Goal: Information Seeking & Learning: Learn about a topic

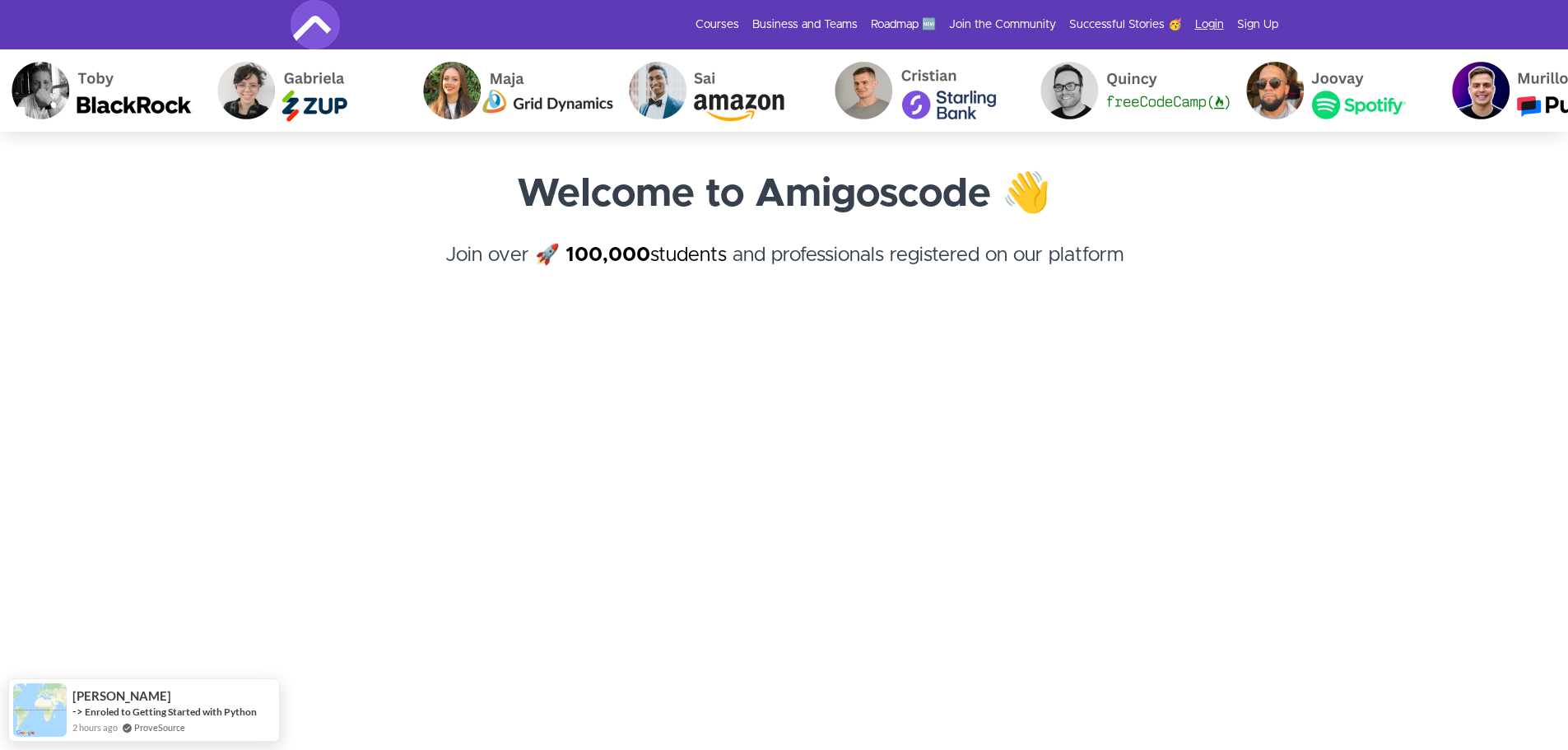
click at [1203, 21] on link "Login" at bounding box center [1210, 24] width 29 height 16
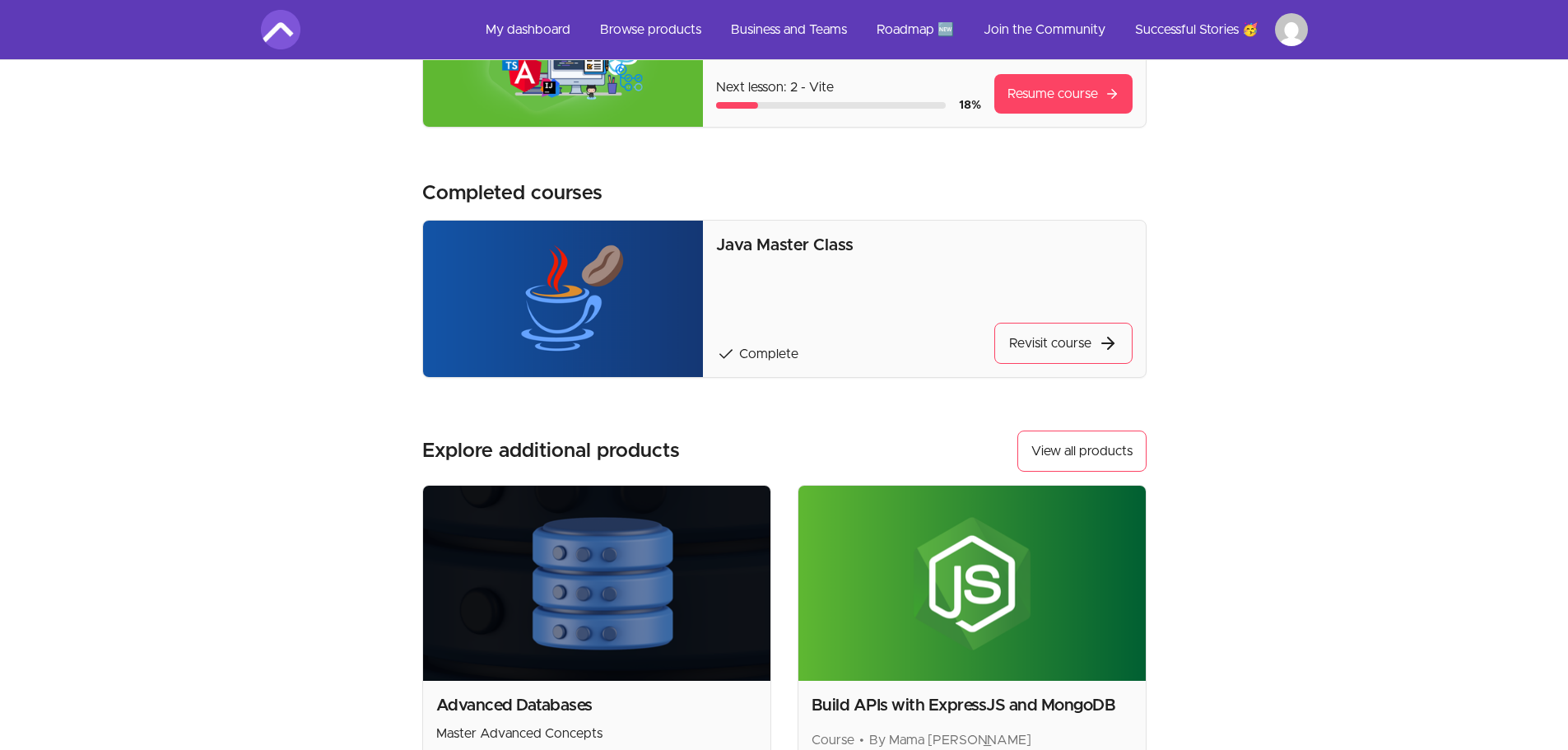
scroll to position [64, 0]
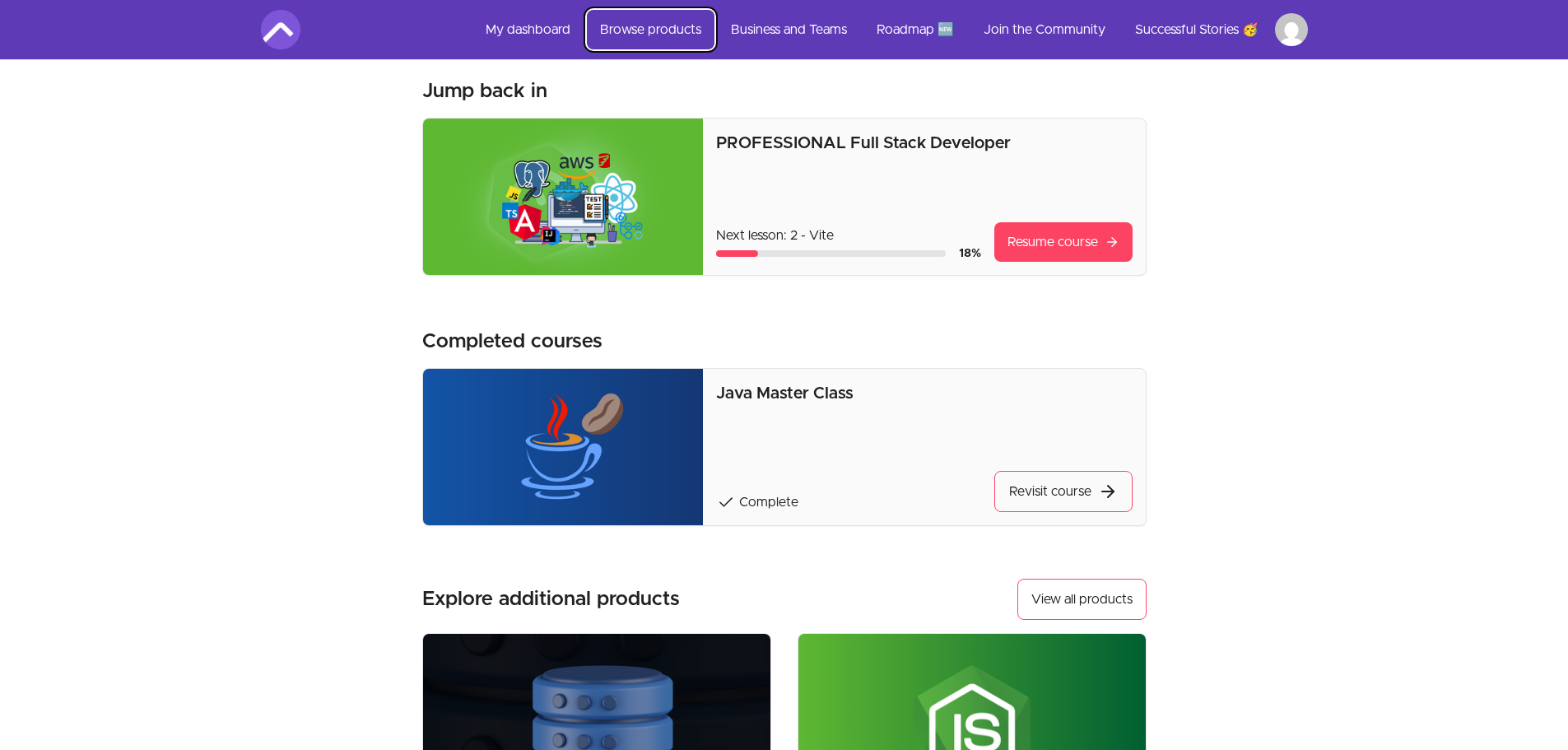
click at [634, 21] on link "Browse products" at bounding box center [650, 29] width 128 height 39
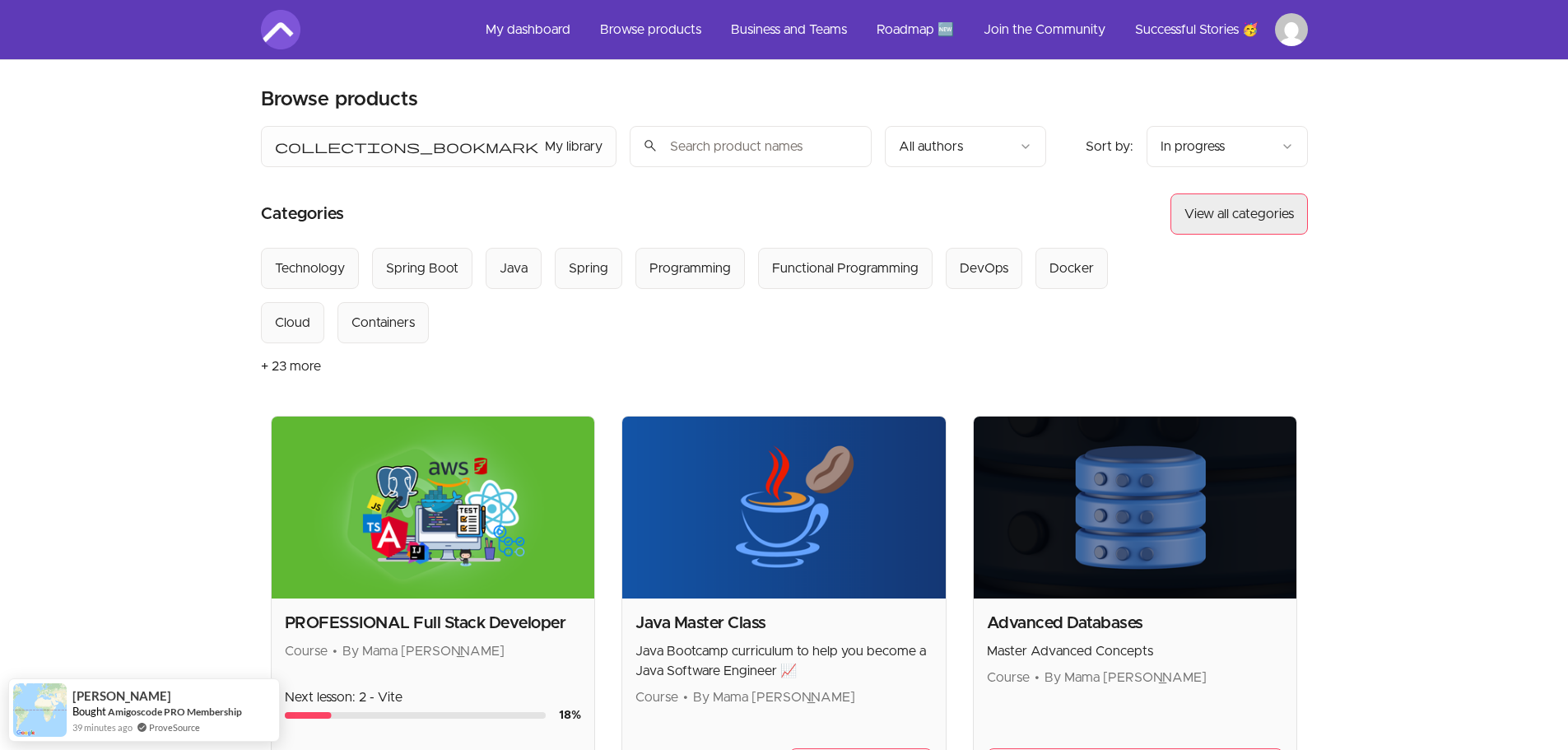
click at [1227, 223] on button "View all categories" at bounding box center [1239, 215] width 138 height 41
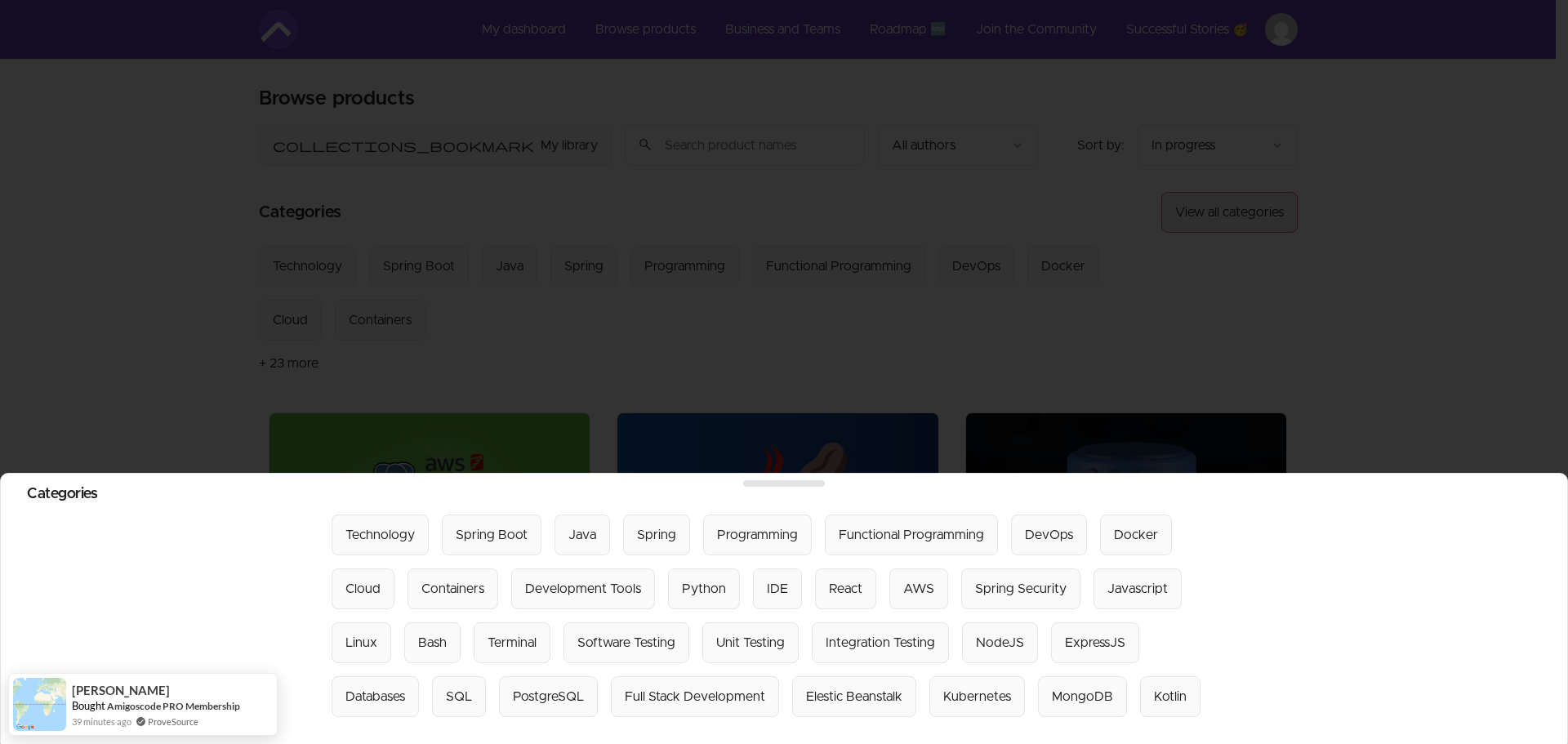
click at [1217, 221] on div at bounding box center [784, 372] width 1568 height 744
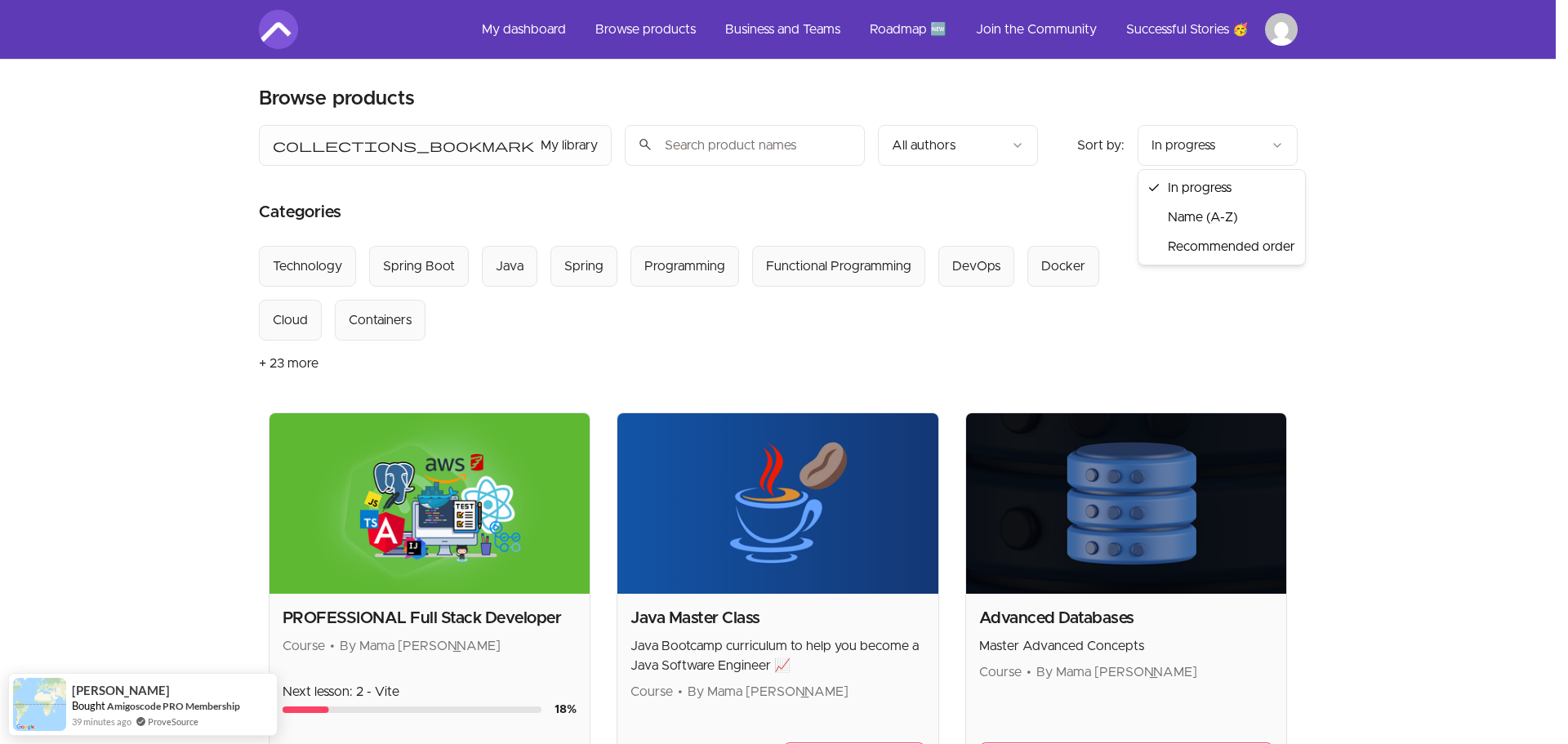
click at [1262, 262] on div "In progress Name (A-Z) Recommended order" at bounding box center [1221, 217] width 167 height 95
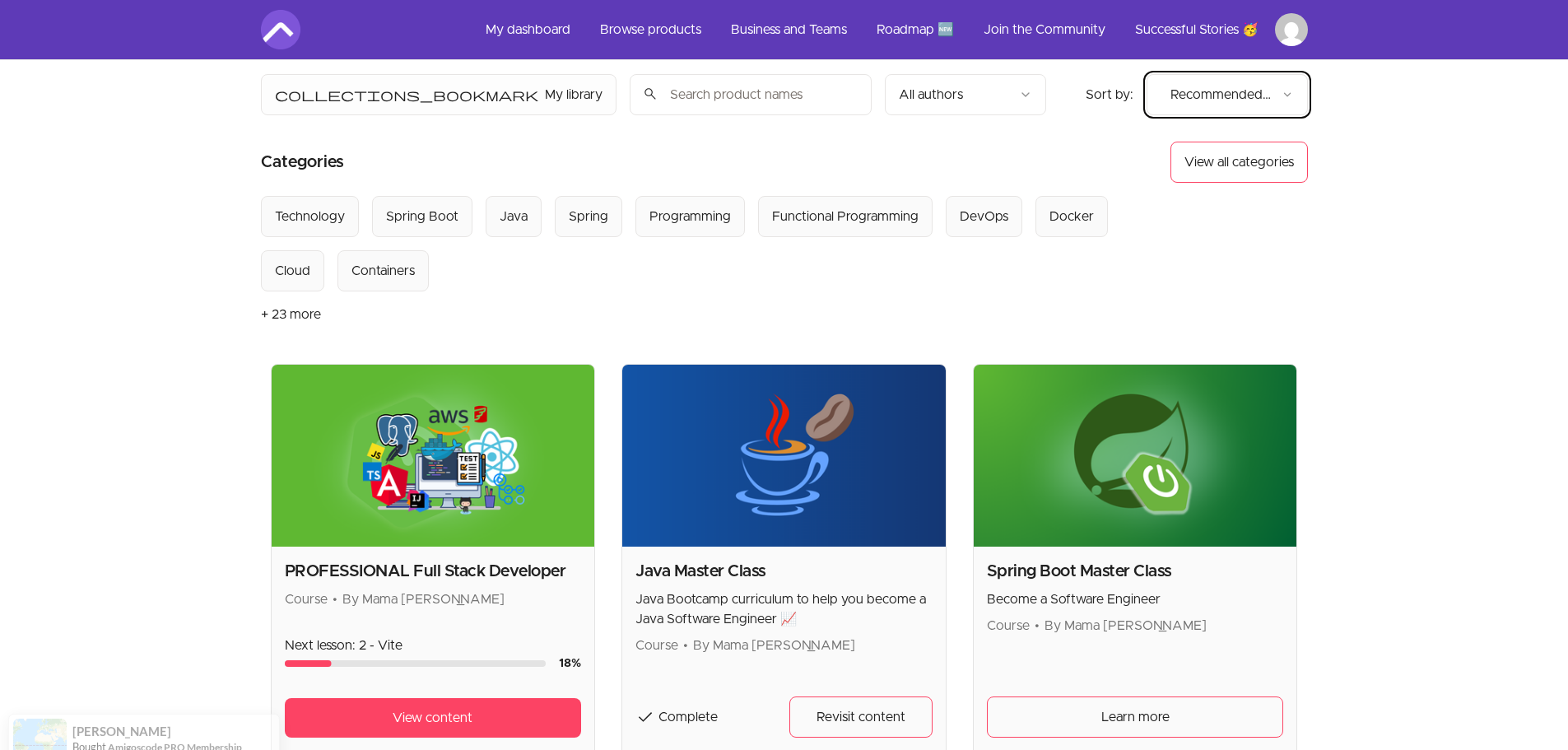
scroll to position [247, 0]
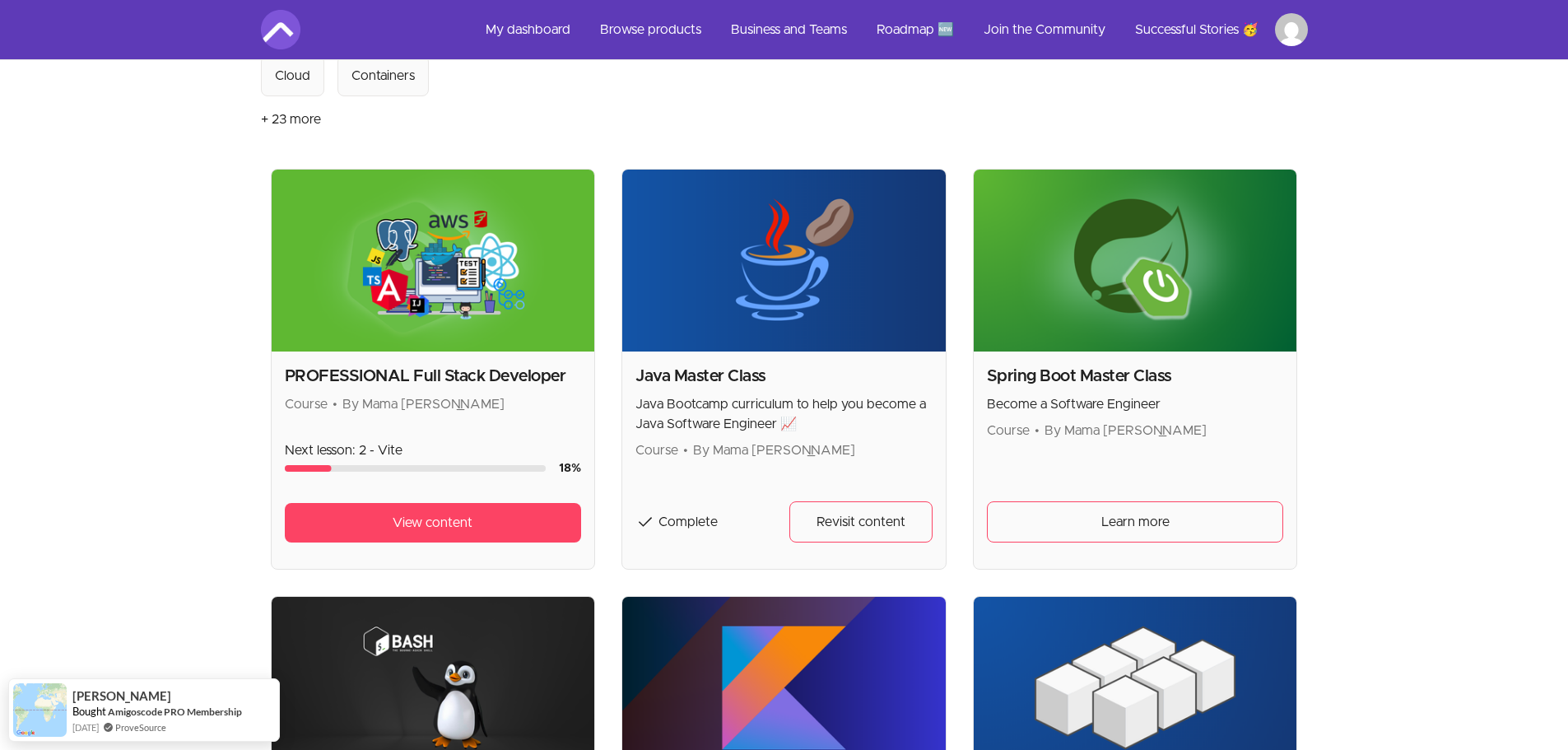
click at [1234, 260] on img at bounding box center [1136, 261] width 323 height 182
click at [1125, 376] on h2 "Spring Boot Master Class" at bounding box center [1136, 376] width 298 height 23
click at [1115, 516] on span "Learn more" at bounding box center [1136, 522] width 68 height 20
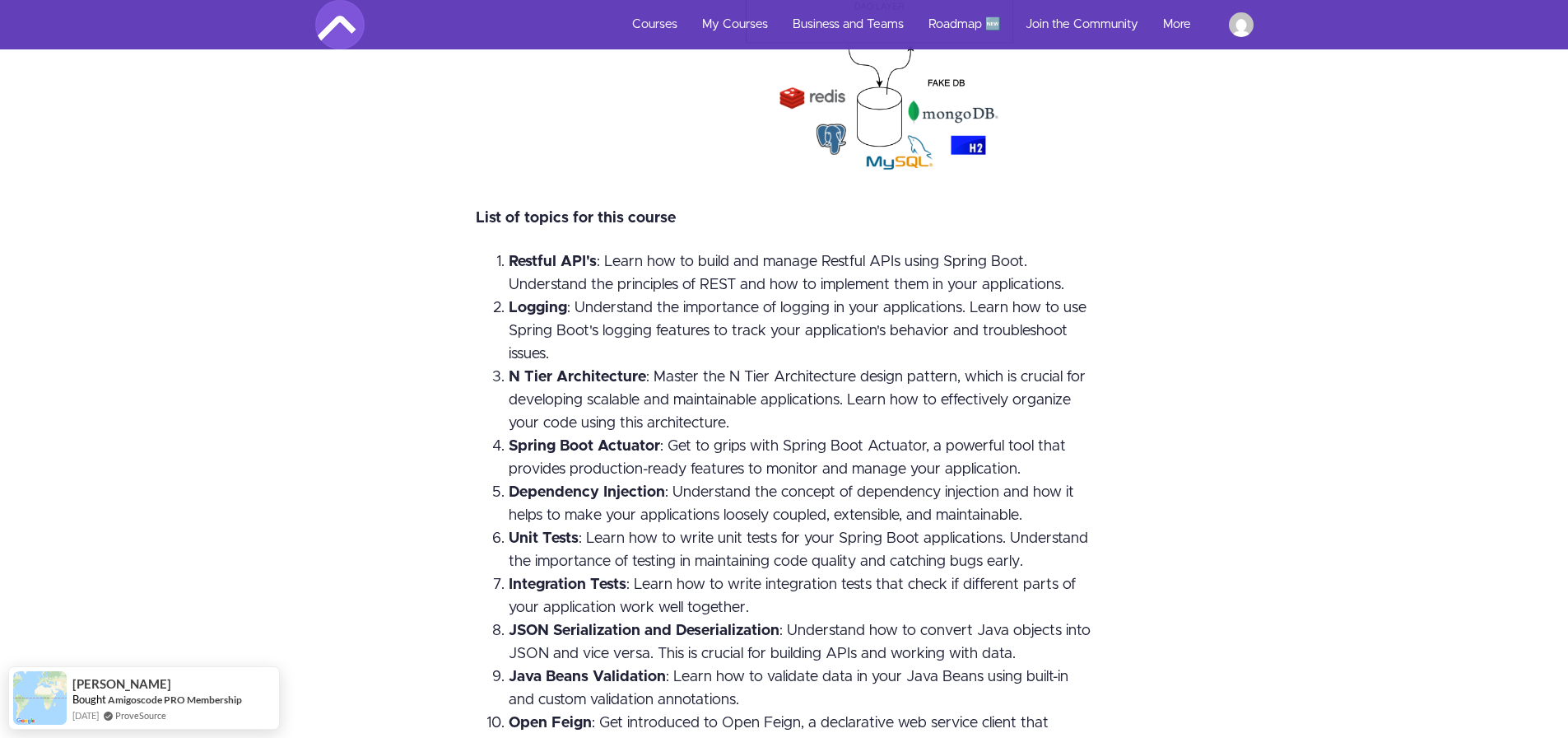
scroll to position [3210, 0]
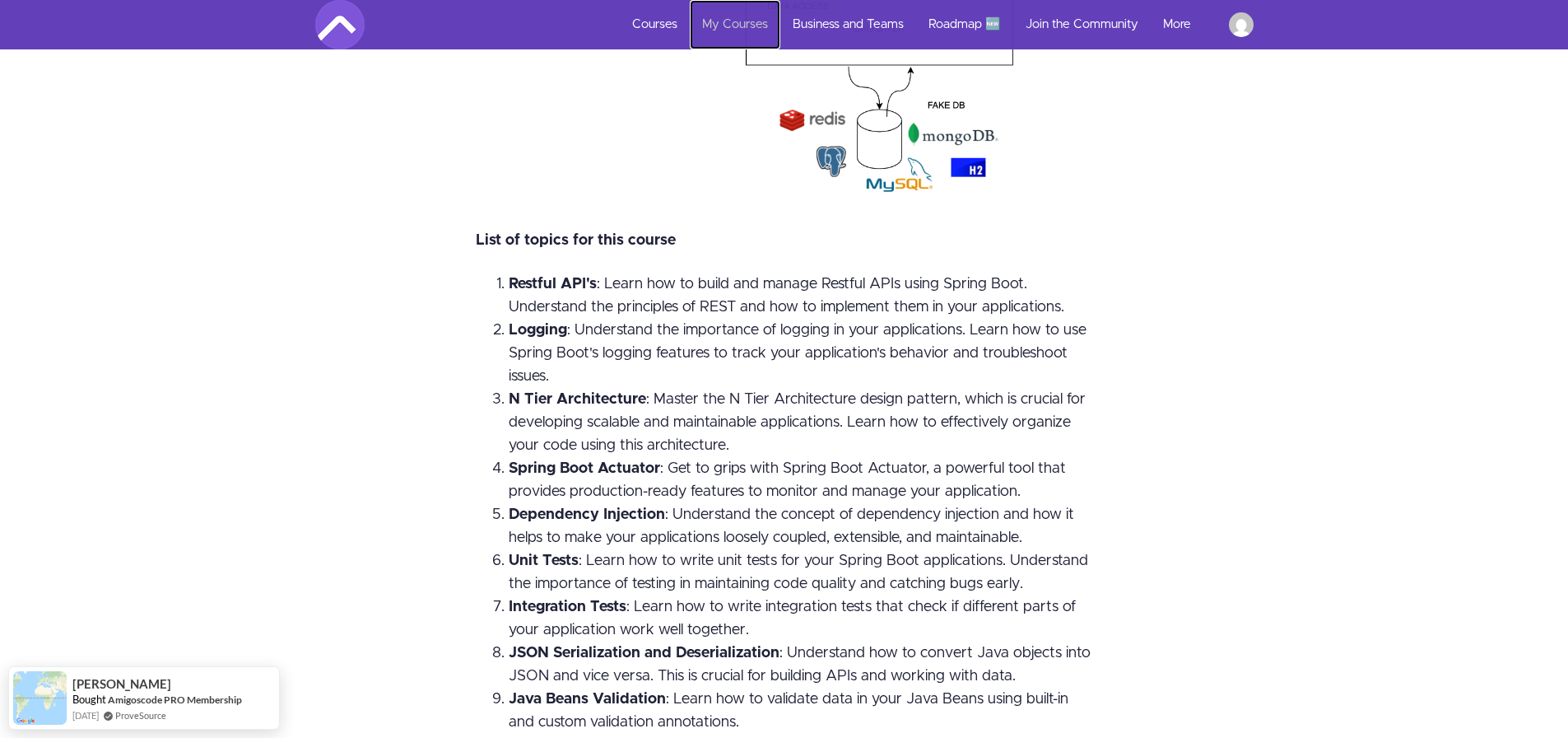
click at [728, 14] on link "My Courses" at bounding box center [734, 24] width 90 height 49
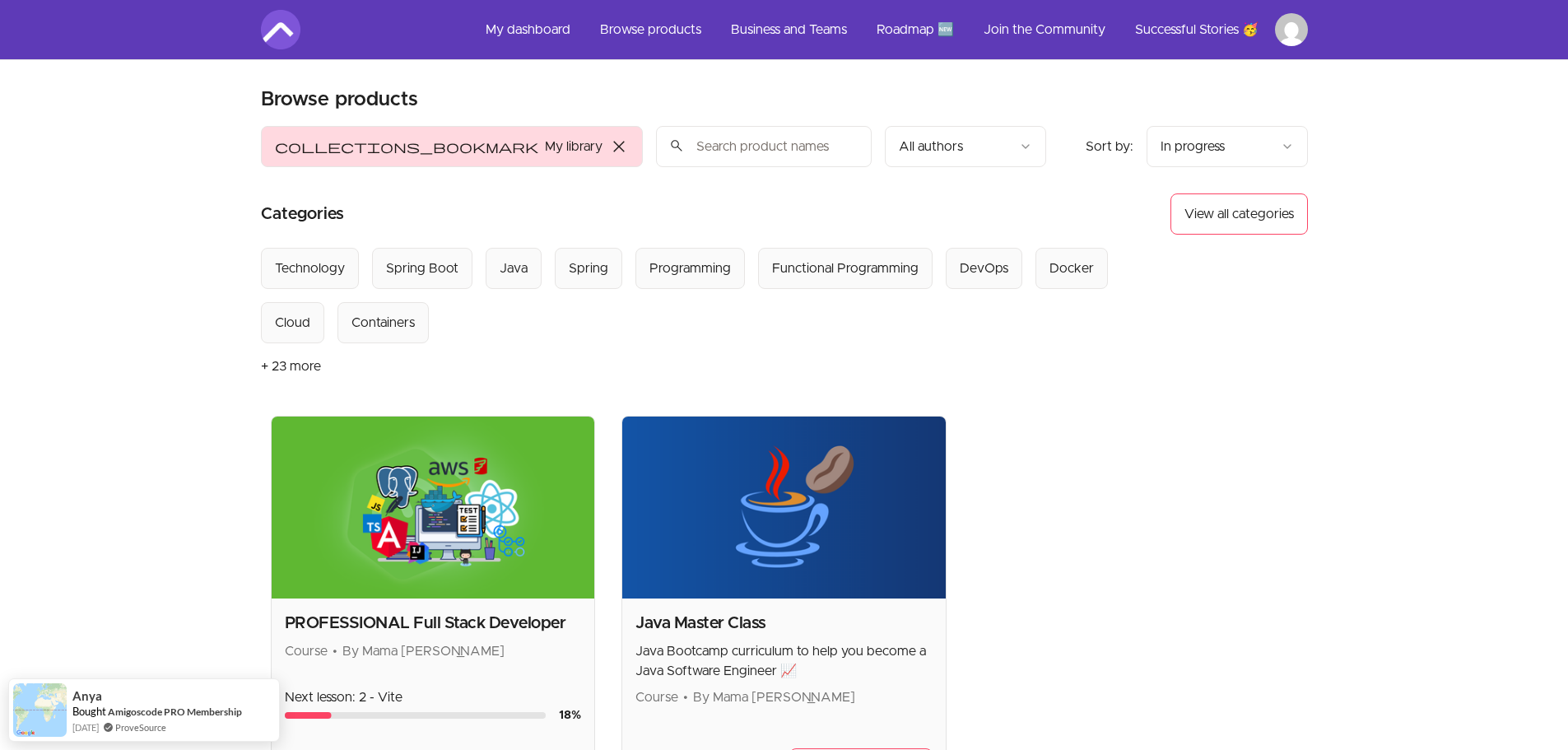
click at [443, 503] on img at bounding box center [433, 508] width 323 height 182
click at [445, 631] on h2 "PROFESSIONAL Full Stack Developer" at bounding box center [433, 624] width 298 height 23
click at [423, 518] on img at bounding box center [433, 508] width 323 height 182
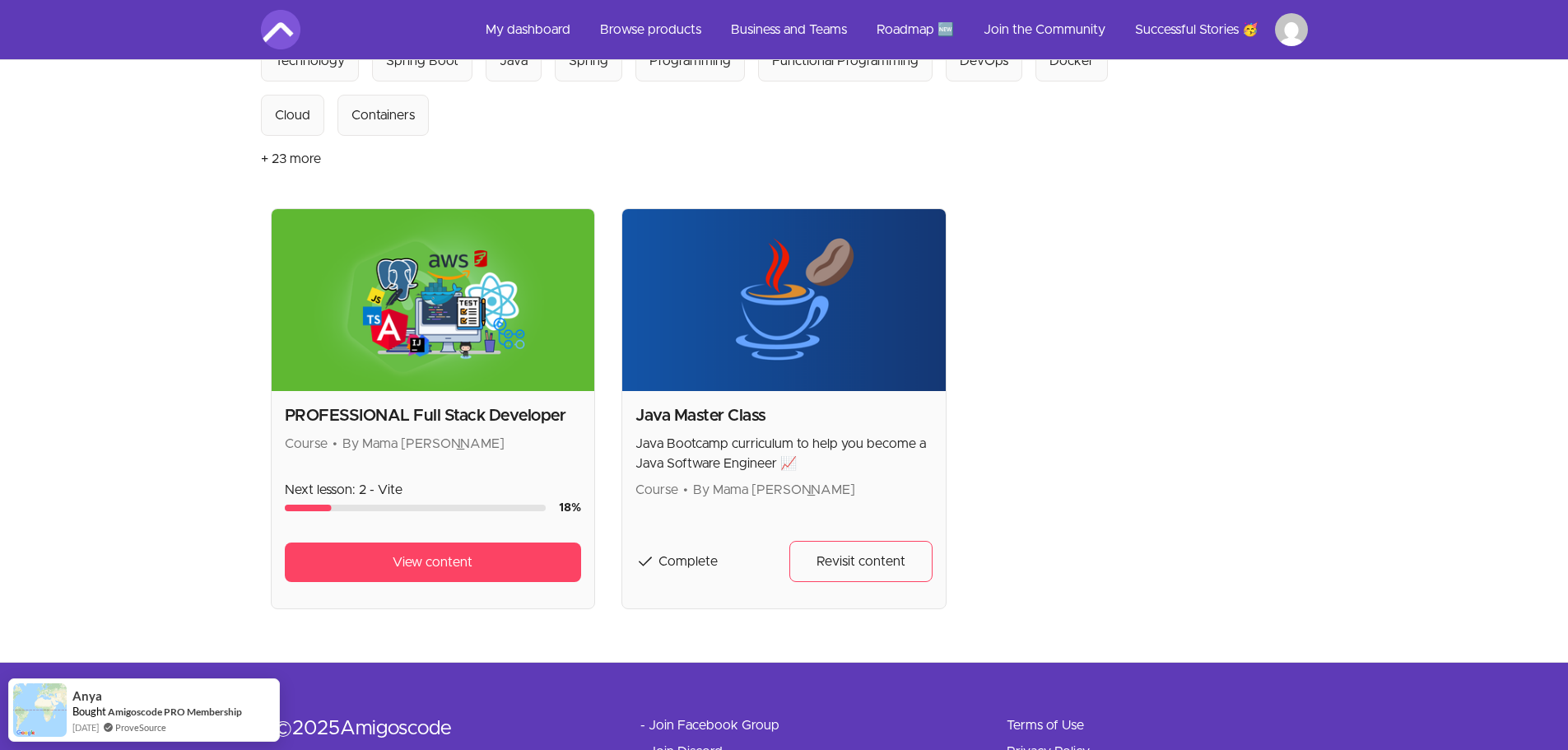
scroll to position [247, 0]
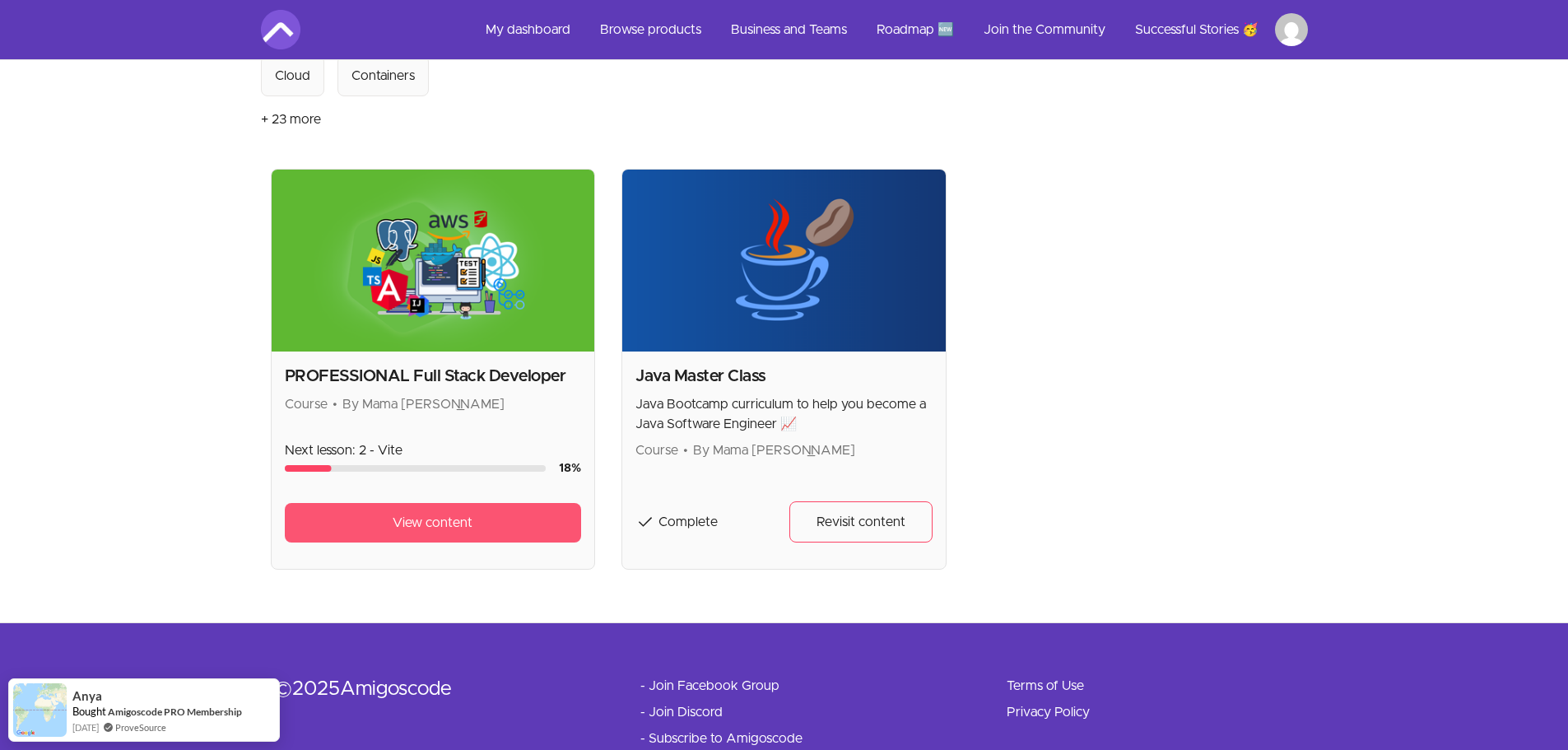
click at [415, 527] on span "View content" at bounding box center [432, 523] width 80 height 20
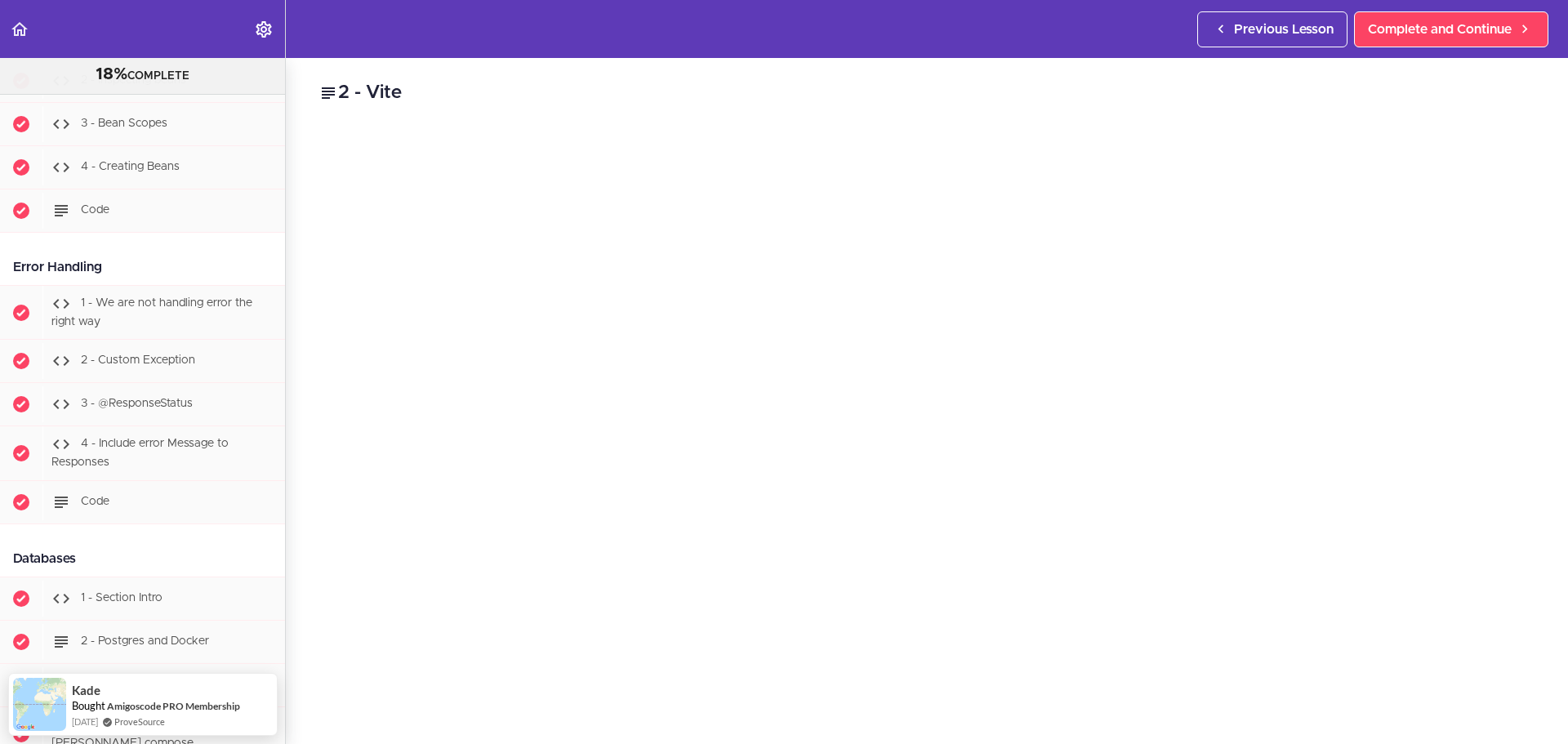
scroll to position [3051, 0]
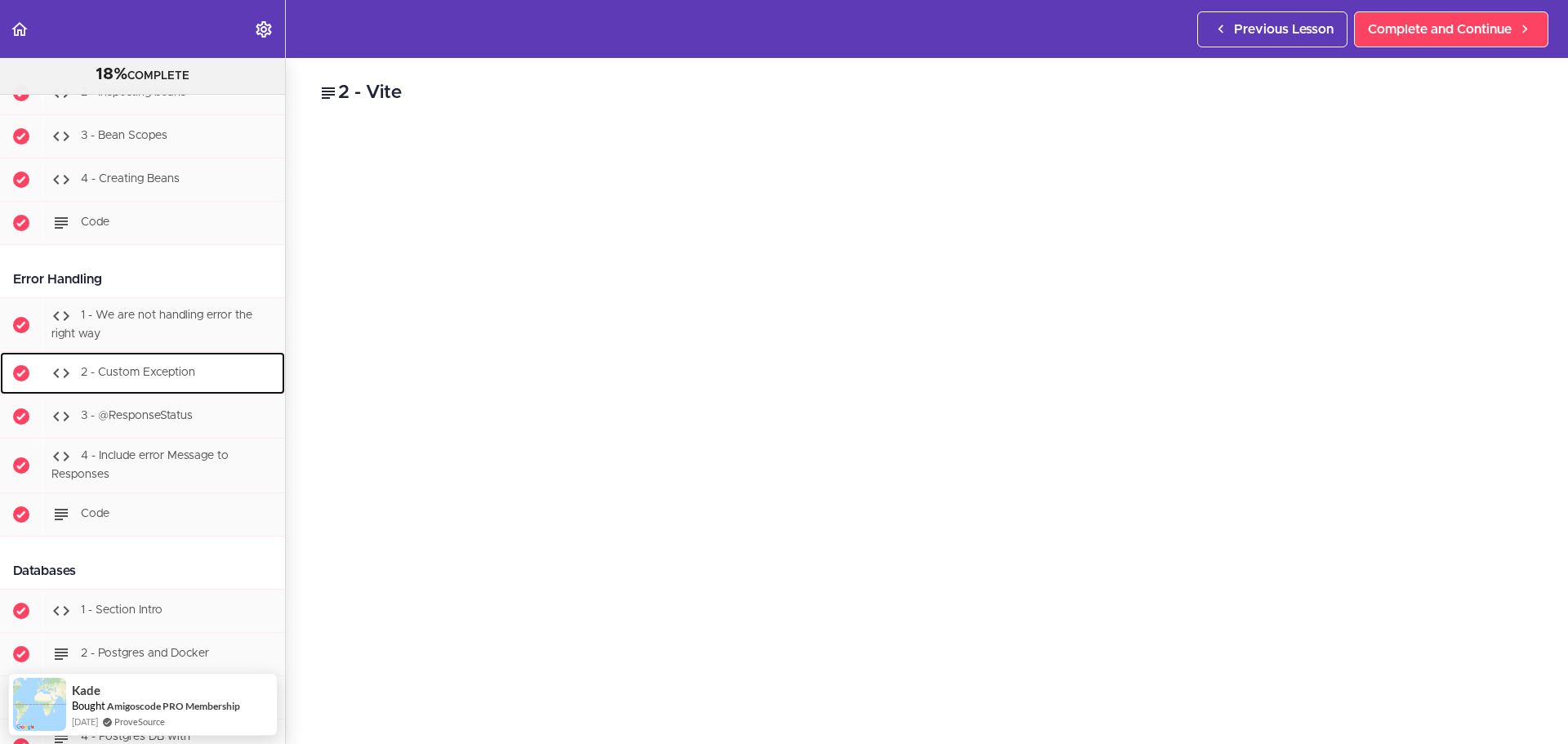
click at [224, 382] on div "2 - Custom Exception" at bounding box center [164, 373] width 243 height 36
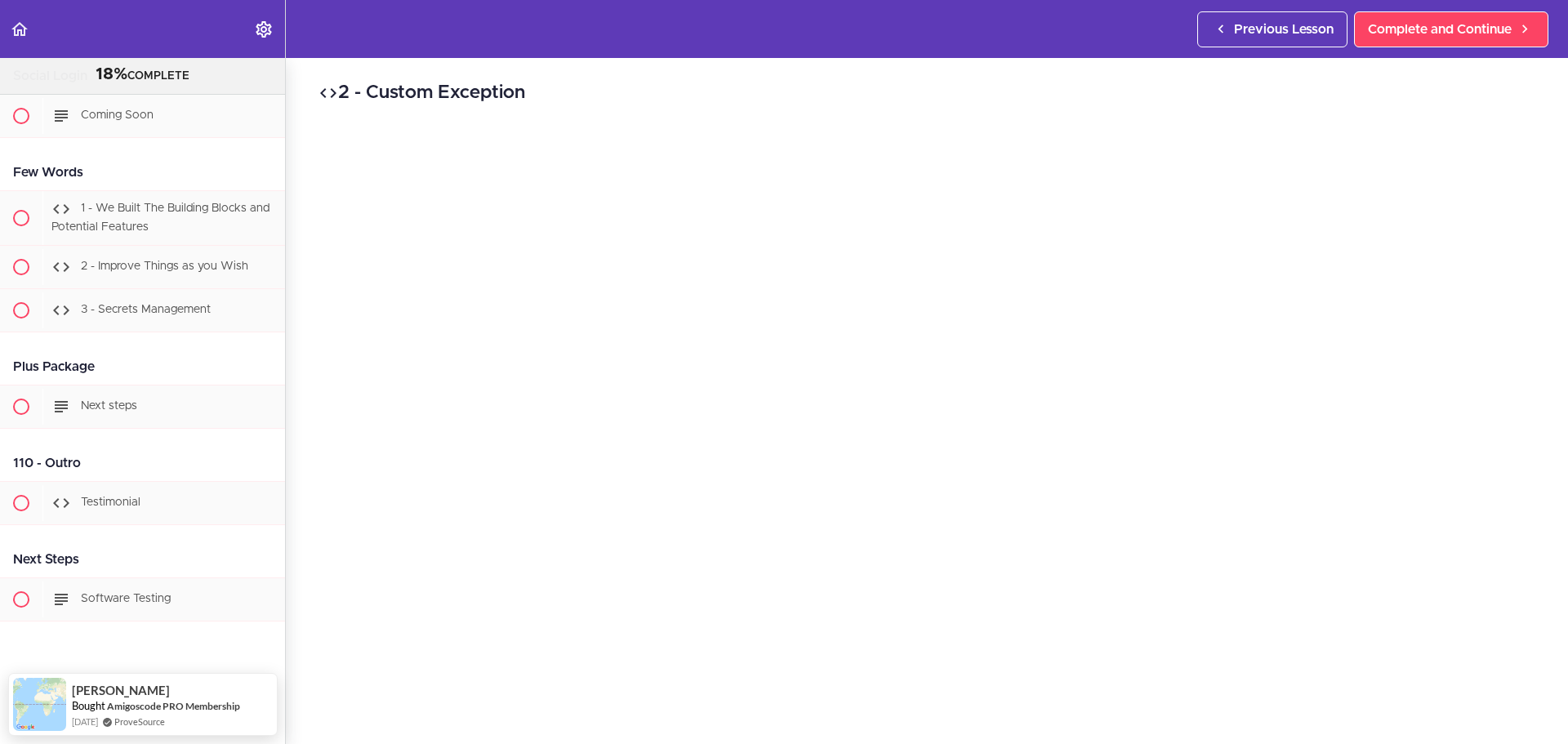
scroll to position [12120, 0]
